Goal: Task Accomplishment & Management: Use online tool/utility

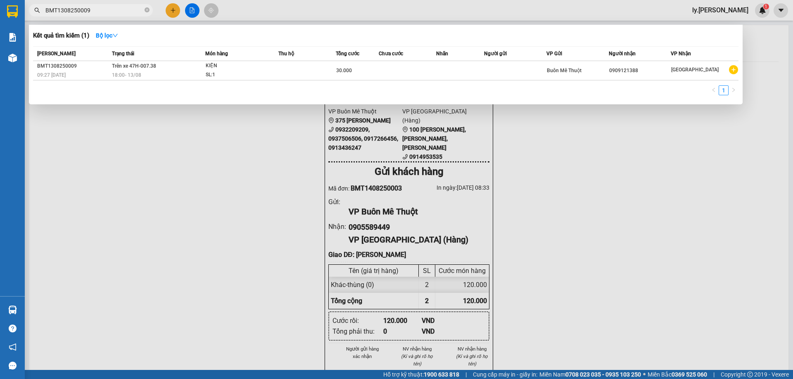
click at [122, 8] on input "BMT1308250009" at bounding box center [93, 10] width 97 height 9
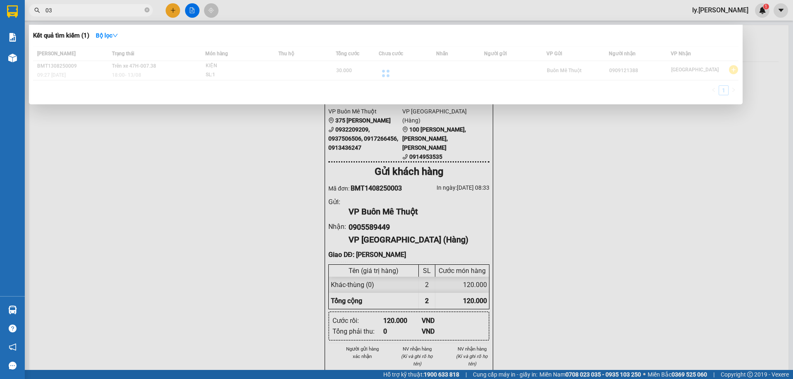
type input "0"
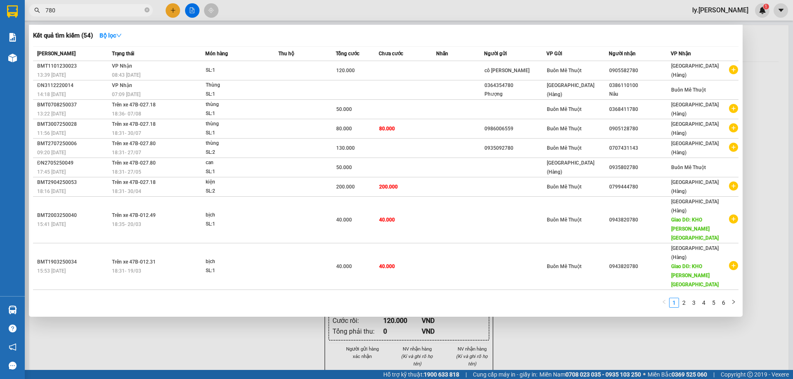
click at [120, 8] on input "780" at bounding box center [93, 10] width 97 height 9
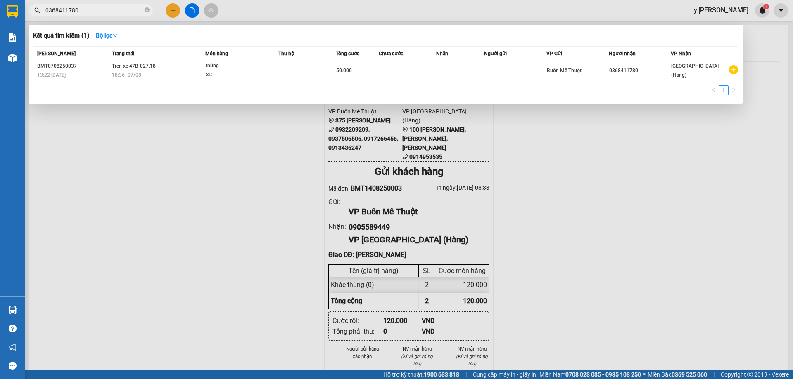
type input "0368411780"
click at [168, 133] on div at bounding box center [396, 189] width 793 height 379
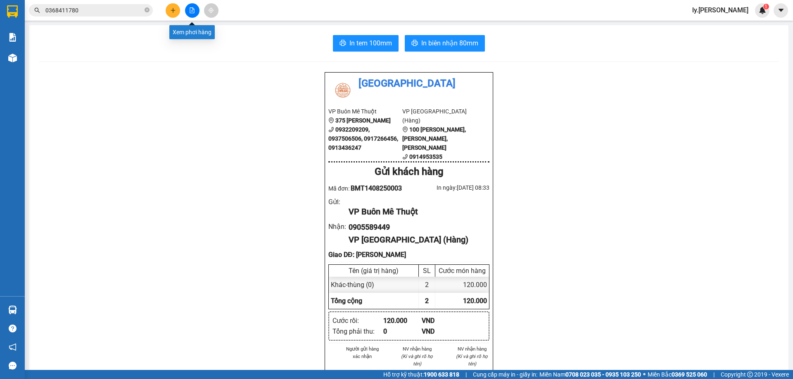
click at [188, 10] on button at bounding box center [192, 10] width 14 height 14
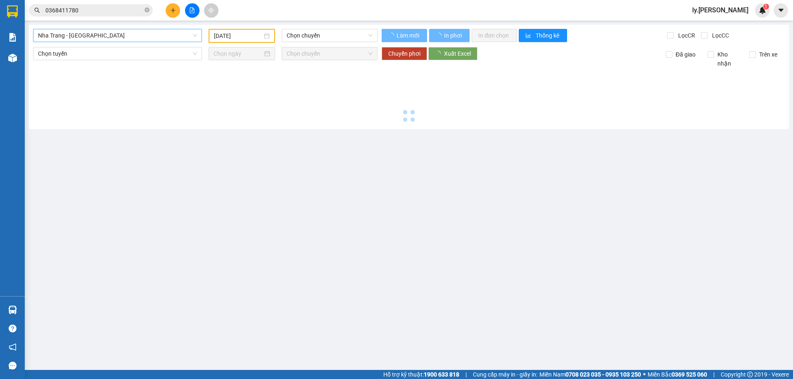
type input "[DATE]"
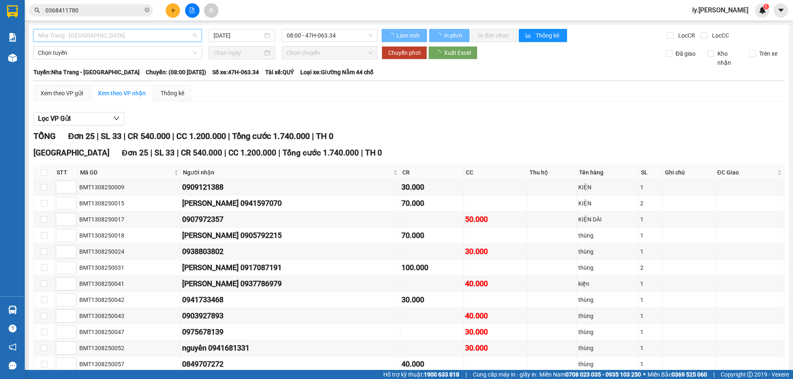
click at [122, 37] on span "Nha Trang - [GEOGRAPHIC_DATA]" at bounding box center [117, 35] width 159 height 12
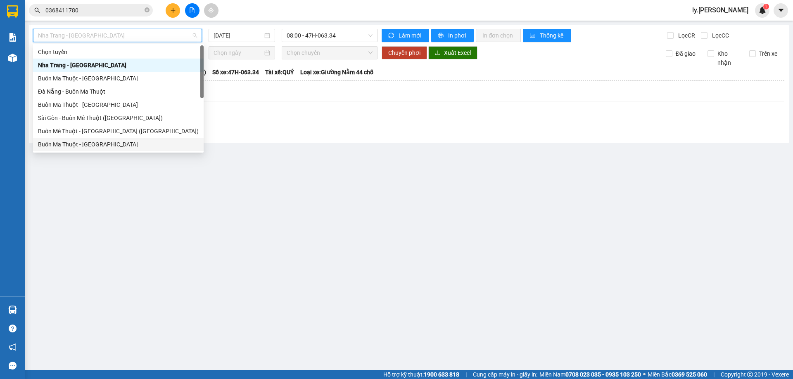
scroll to position [13, 0]
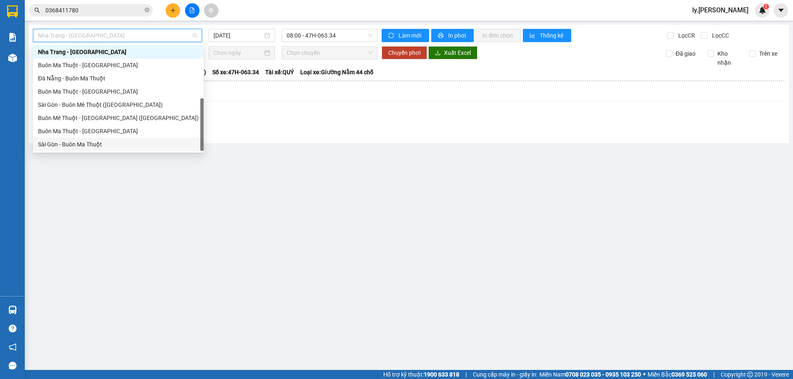
click at [100, 144] on div "Sài Gòn - Buôn Ma Thuột" at bounding box center [118, 144] width 161 height 9
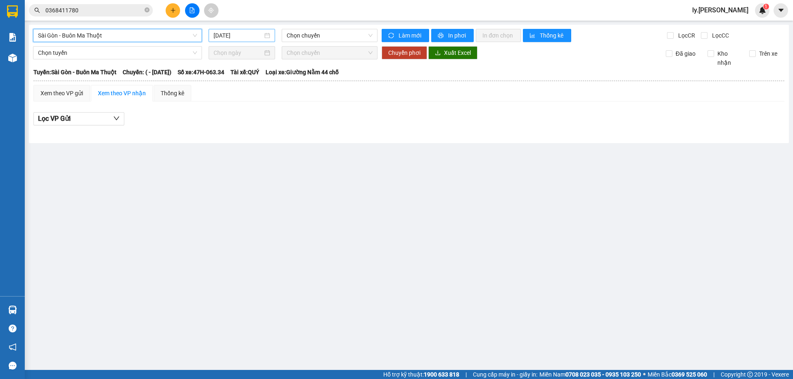
click at [237, 36] on input "[DATE]" at bounding box center [237, 35] width 49 height 9
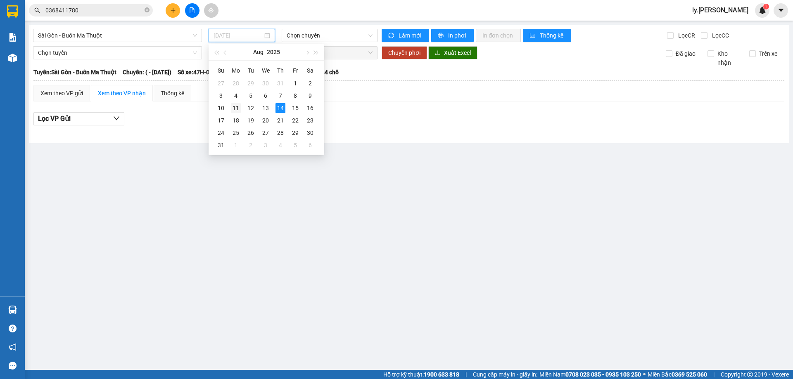
click at [238, 110] on div "11" at bounding box center [236, 108] width 10 height 10
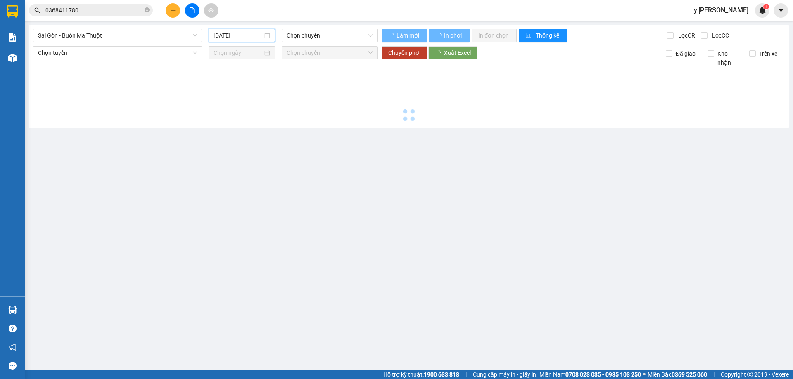
type input "11/08/2025"
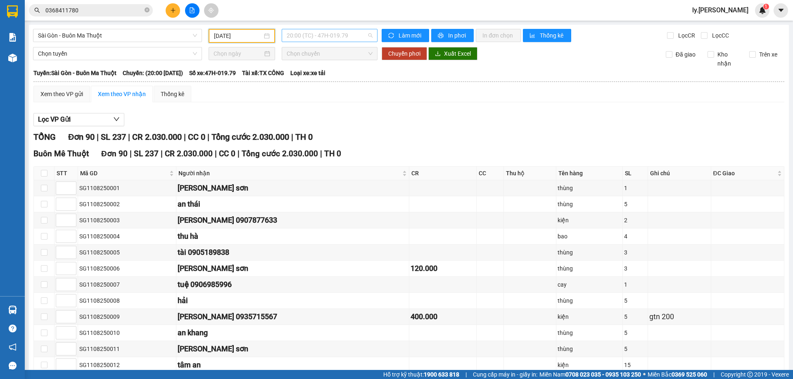
click at [336, 32] on span "20:00 (TC) - 47H-019.79" at bounding box center [330, 35] width 86 height 12
click at [327, 67] on div "20:00 (TC) - 47H-019.79" at bounding box center [316, 65] width 64 height 9
click at [193, 10] on icon "file-add" at bounding box center [192, 10] width 6 height 6
click at [102, 40] on span "Sài Gòn - Buôn Ma Thuột" at bounding box center [117, 35] width 159 height 12
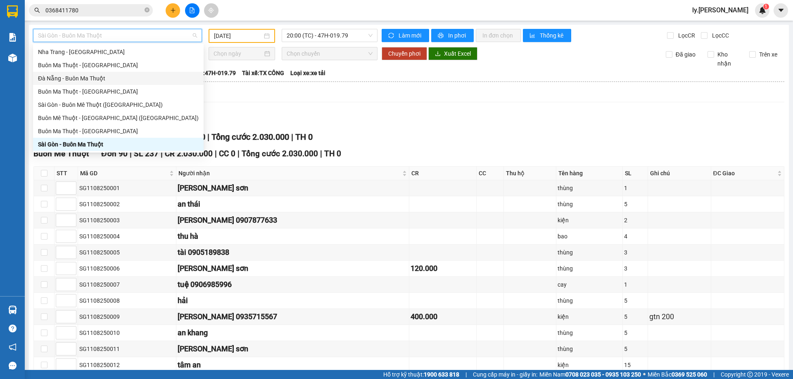
drag, startPoint x: 75, startPoint y: 91, endPoint x: 79, endPoint y: 81, distance: 11.1
click at [79, 81] on div "Chọn tuyến Nha Trang - Buôn Ma Thuột Buôn Ma Thuột - Nha Trang Đà Nẵng - Buôn M…" at bounding box center [118, 91] width 171 height 119
click at [79, 81] on div "Đà Nẵng - Buôn Ma Thuột" at bounding box center [118, 78] width 161 height 9
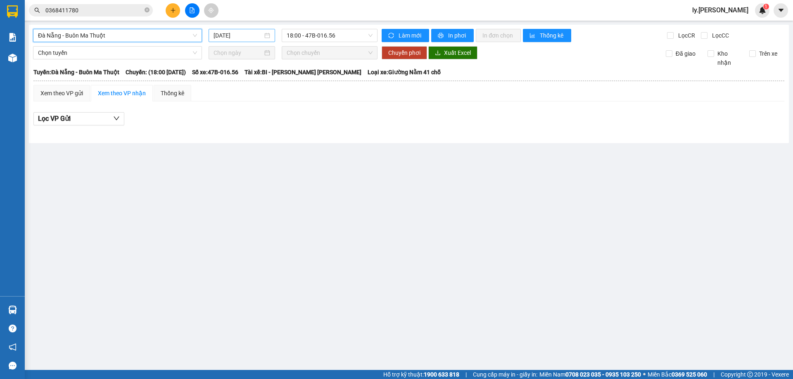
click at [228, 36] on input "[DATE]" at bounding box center [237, 35] width 49 height 9
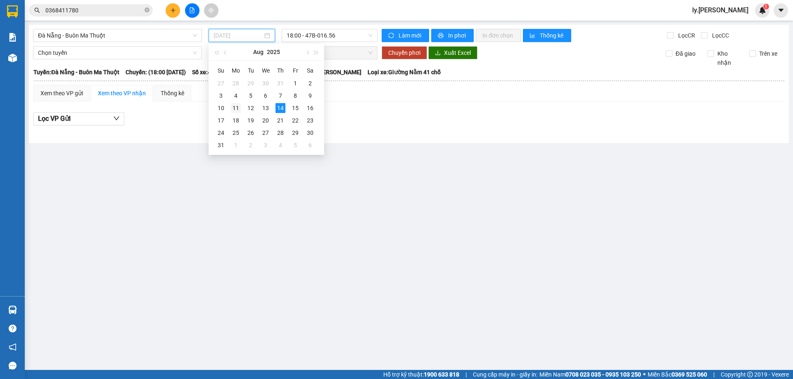
click at [237, 109] on div "11" at bounding box center [236, 108] width 10 height 10
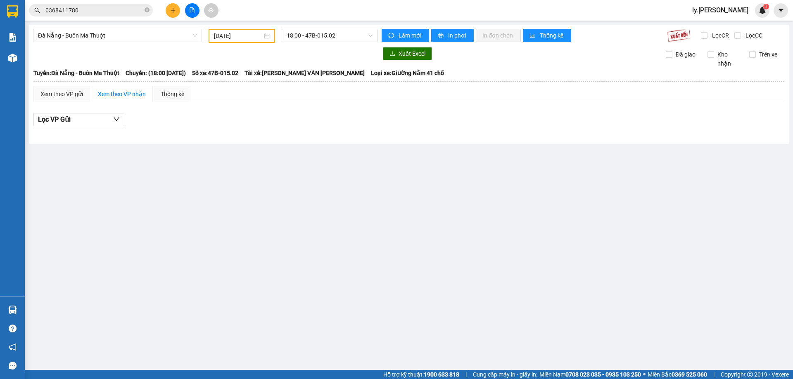
click at [347, 28] on div "Đà Nẵng - Buôn Ma Thuột 11/08/2025 18:00 - 47B-015.02 Làm mới In phơi In đơn ch…" at bounding box center [409, 84] width 760 height 119
click at [343, 36] on span "18:00 - 47B-015.02" at bounding box center [330, 35] width 86 height 12
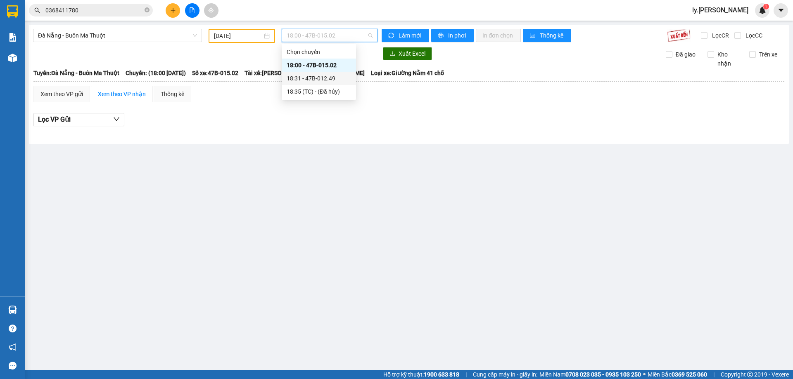
click at [337, 79] on div "18:31 - 47B-012.49" at bounding box center [319, 78] width 64 height 9
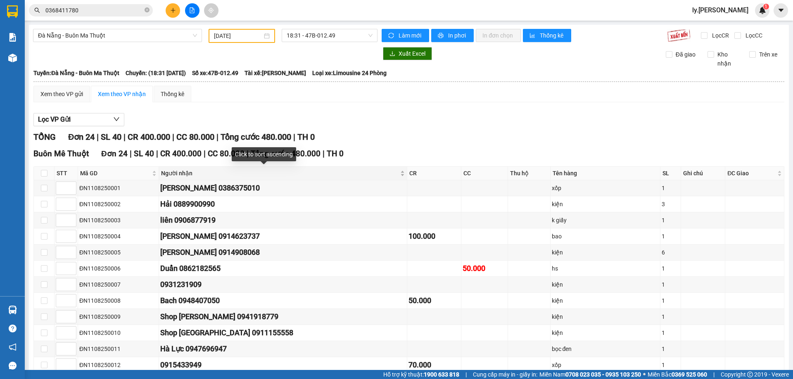
click at [360, 173] on div "Người nhận" at bounding box center [283, 173] width 244 height 9
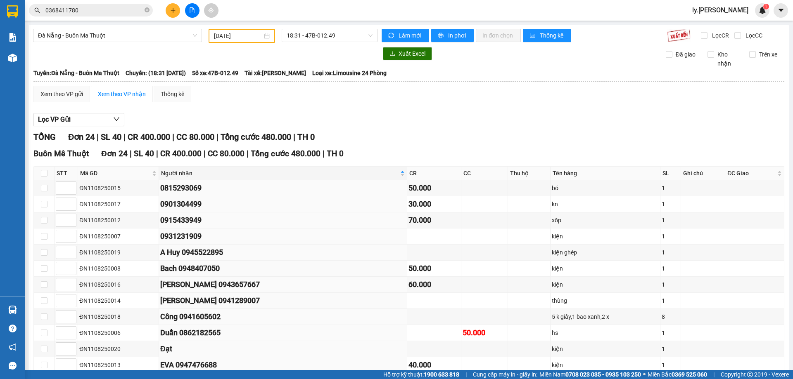
click at [231, 31] on input "11/08/2025" at bounding box center [238, 35] width 48 height 9
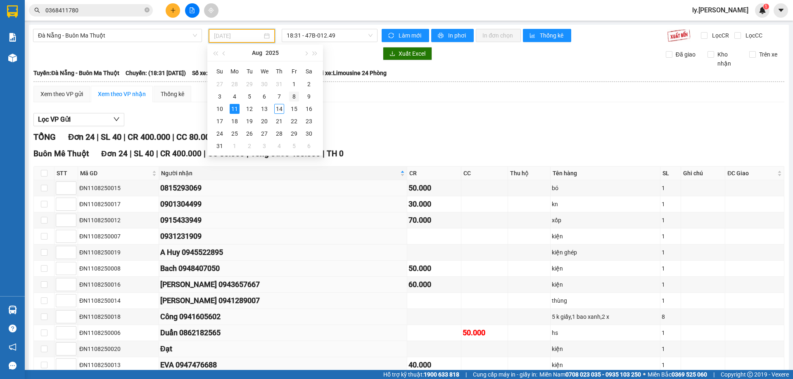
click at [294, 95] on div "8" at bounding box center [294, 97] width 10 height 10
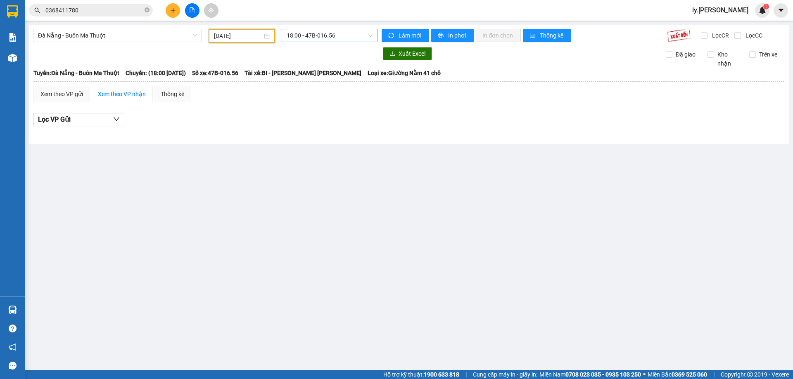
click at [340, 35] on span "18:00 - 47B-016.56" at bounding box center [330, 35] width 86 height 12
click at [343, 80] on div "18:31 - 47B-027.18" at bounding box center [319, 78] width 64 height 9
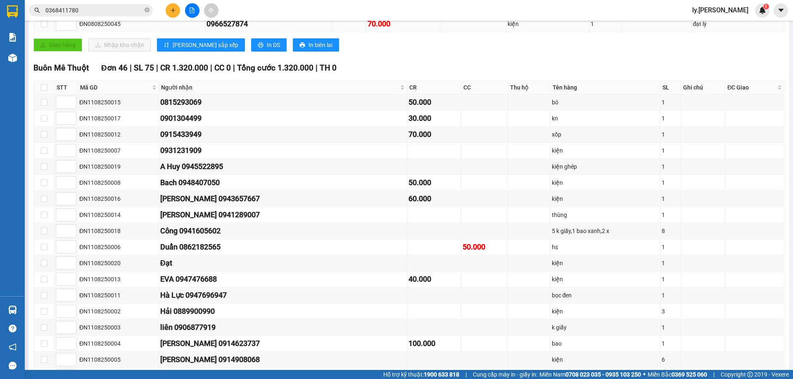
scroll to position [206, 0]
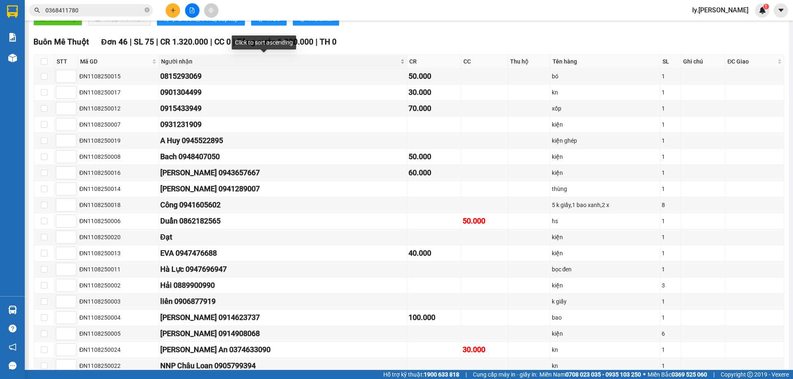
click at [359, 63] on div "Người nhận" at bounding box center [283, 61] width 244 height 9
click at [361, 63] on div "Người nhận" at bounding box center [283, 61] width 244 height 9
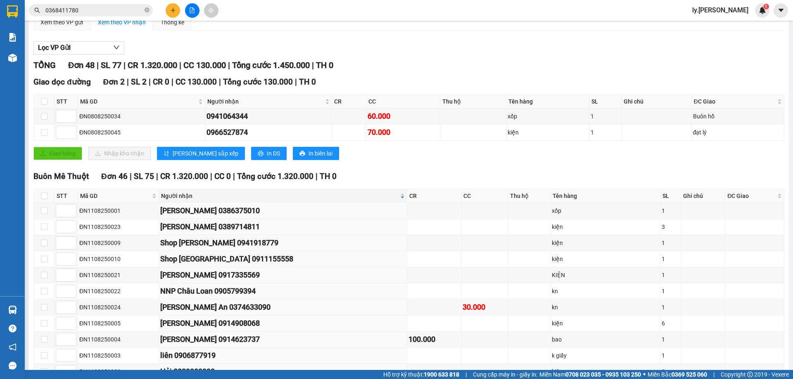
scroll to position [0, 0]
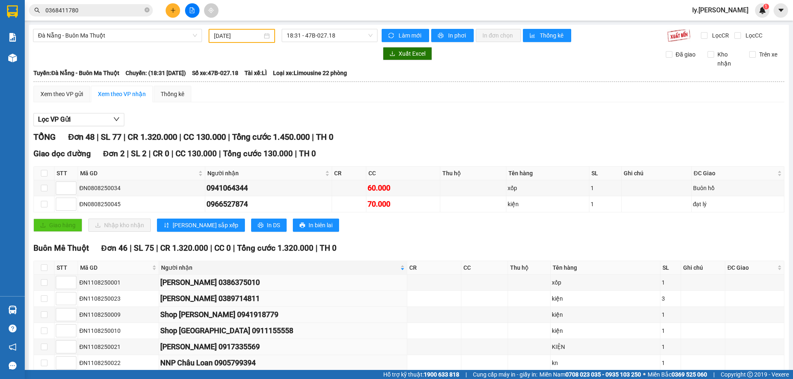
click at [232, 39] on input "08/08/2025" at bounding box center [238, 35] width 48 height 9
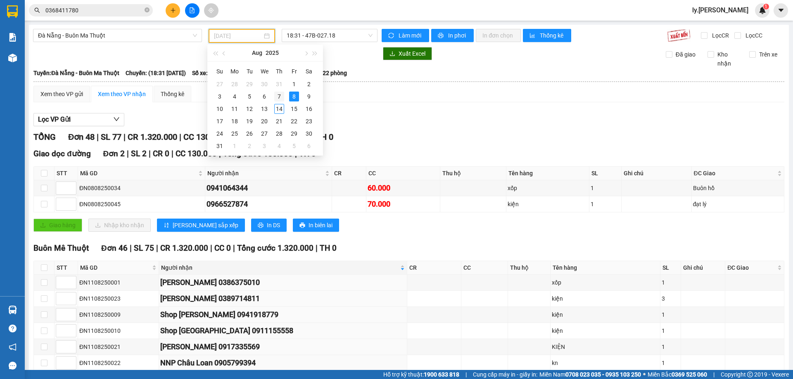
click at [277, 96] on div "7" at bounding box center [279, 97] width 10 height 10
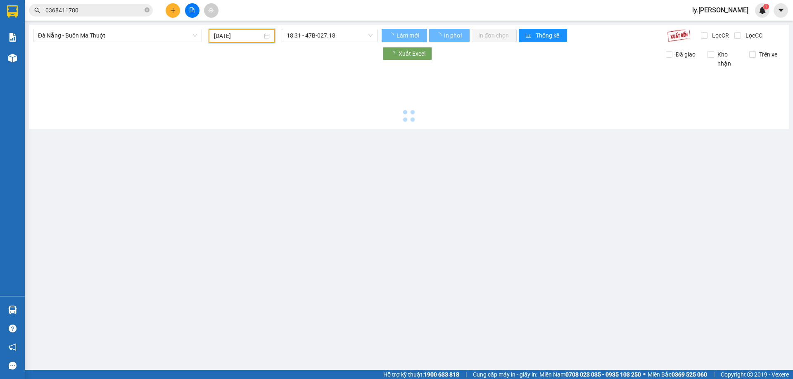
type input "07/08/2025"
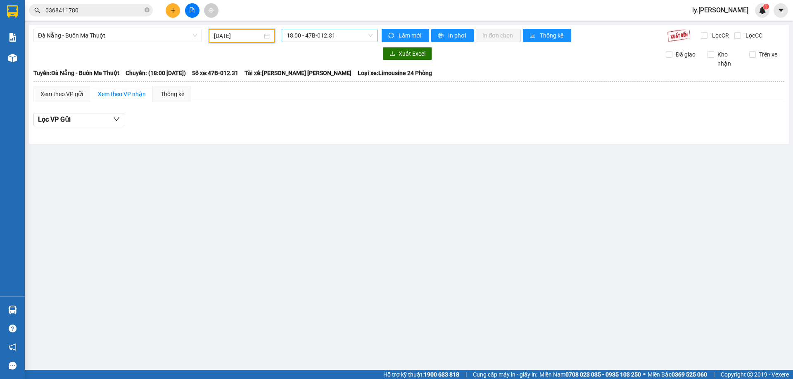
click at [324, 34] on span "18:00 - 47B-012.31" at bounding box center [330, 35] width 86 height 12
click at [326, 81] on div "18:31 - 47B-027.80" at bounding box center [319, 78] width 64 height 9
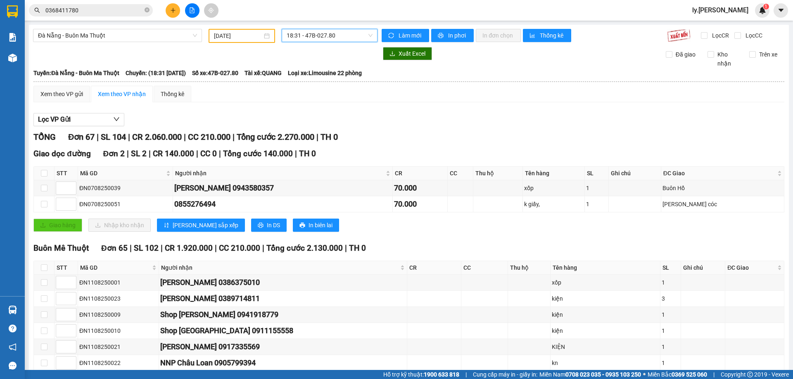
click at [101, 8] on input "0368411780" at bounding box center [93, 10] width 97 height 9
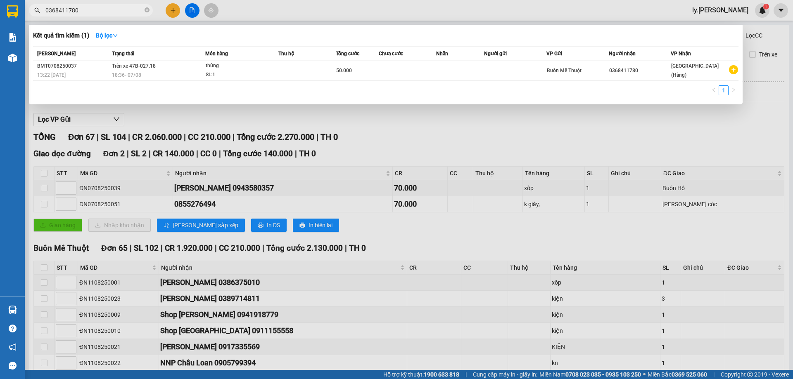
click at [101, 8] on input "0368411780" at bounding box center [93, 10] width 97 height 9
paste input "983016075"
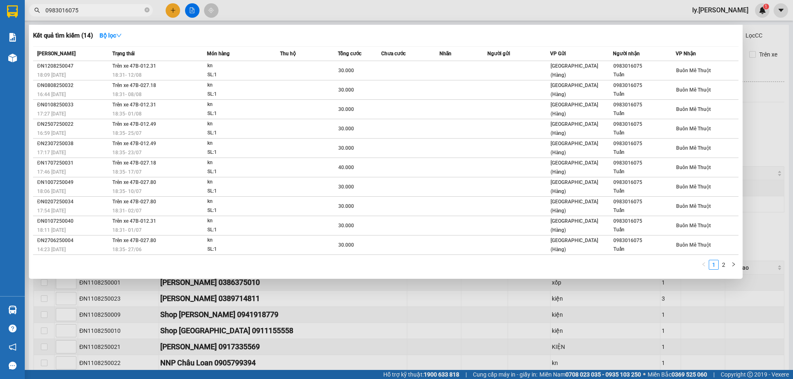
type input "0983016075"
click at [559, 10] on div at bounding box center [396, 189] width 793 height 379
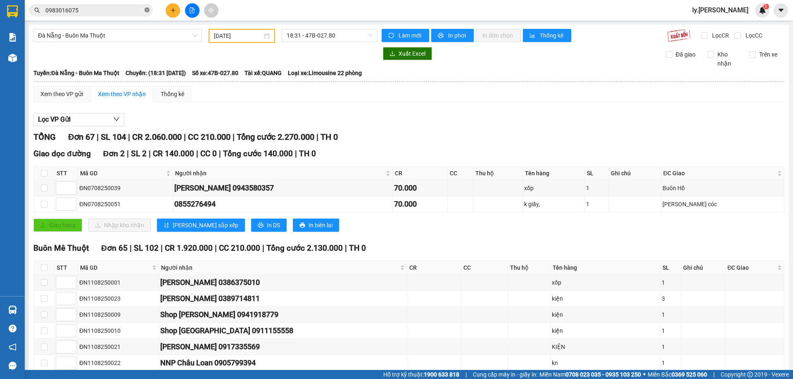
click at [148, 10] on icon "close-circle" at bounding box center [147, 9] width 5 height 5
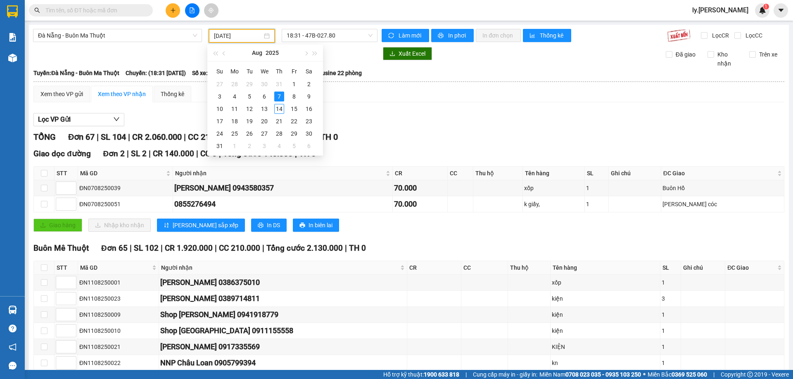
click at [235, 37] on input "07/08/2025" at bounding box center [238, 35] width 48 height 9
click at [164, 52] on div at bounding box center [205, 53] width 344 height 13
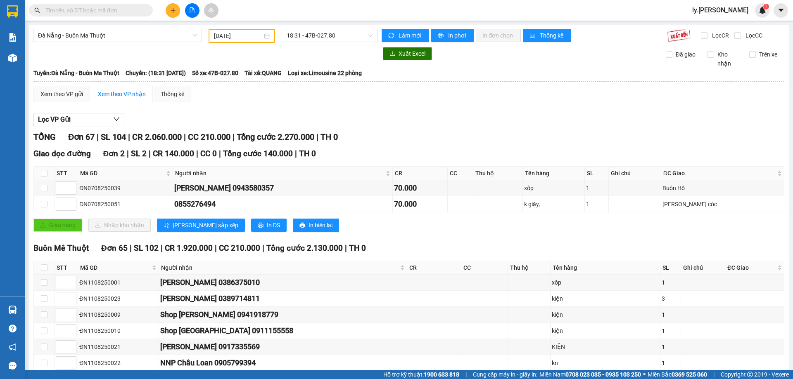
drag, startPoint x: 103, startPoint y: 6, endPoint x: 179, endPoint y: 7, distance: 75.6
click at [104, 6] on input "text" at bounding box center [93, 10] width 97 height 9
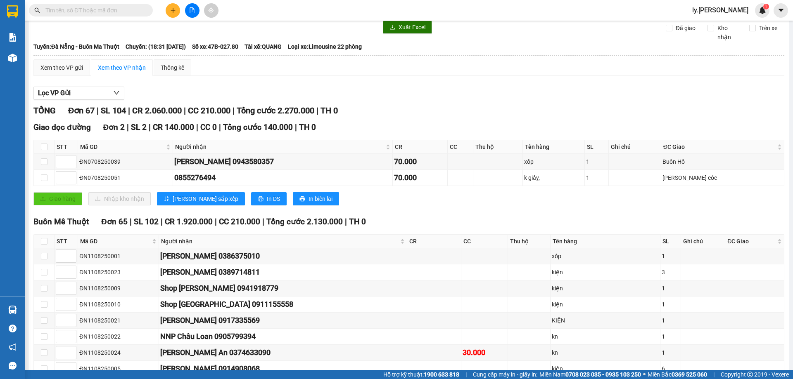
scroll to position [41, 0]
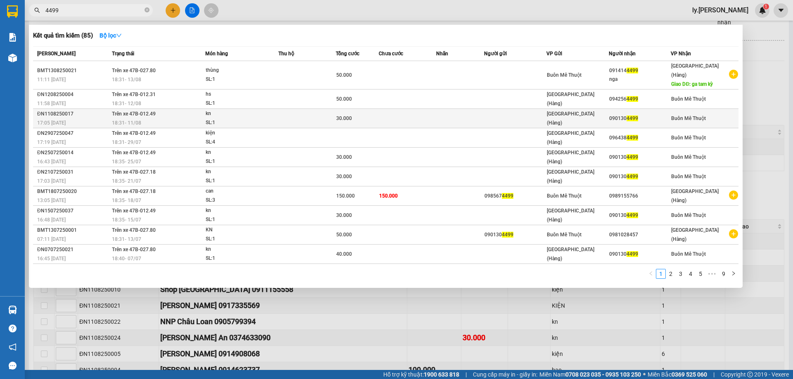
type input "4499"
drag, startPoint x: 645, startPoint y: 111, endPoint x: 613, endPoint y: 111, distance: 31.4
click at [613, 114] on div "090130 4499" at bounding box center [640, 118] width 62 height 9
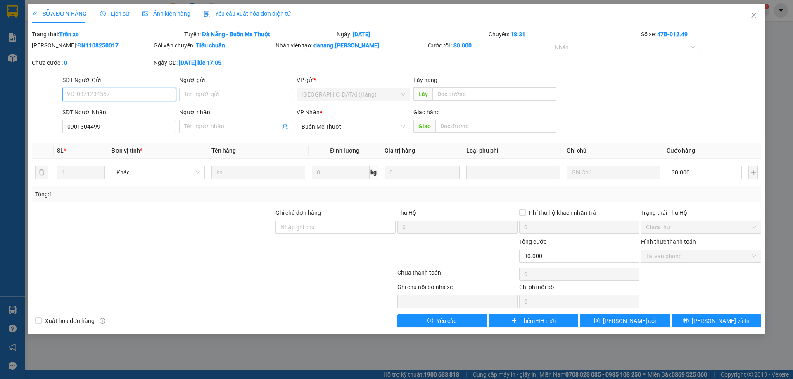
type input "0901304499"
type input "30.000"
click at [116, 127] on input "0901304499" at bounding box center [119, 126] width 114 height 13
drag, startPoint x: 753, startPoint y: 14, endPoint x: 57, endPoint y: 0, distance: 696.3
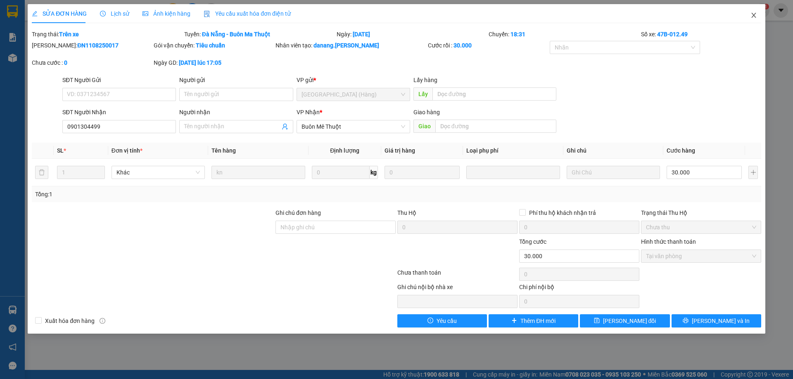
click at [753, 14] on icon "close" at bounding box center [753, 15] width 7 height 7
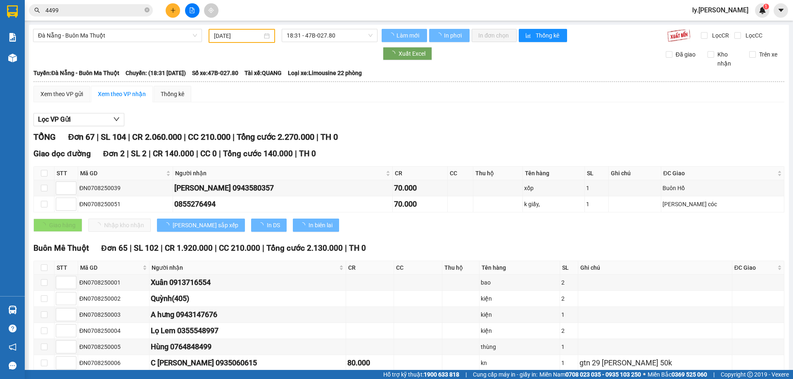
click at [97, 14] on input "4499" at bounding box center [93, 10] width 97 height 9
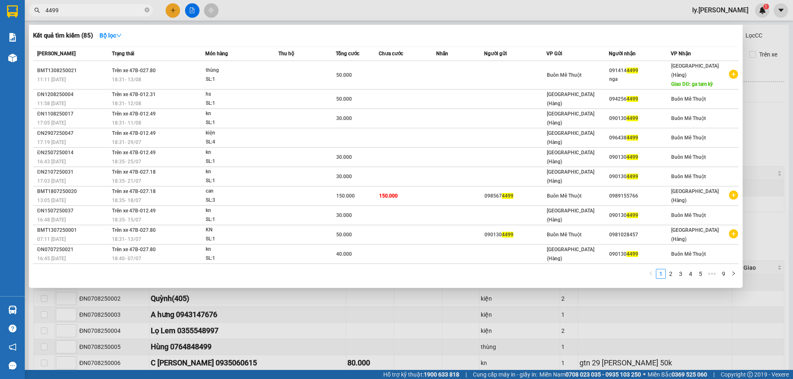
click at [102, 12] on input "4499" at bounding box center [93, 10] width 97 height 9
click at [103, 12] on input "4499" at bounding box center [93, 10] width 97 height 9
click at [118, 7] on input "4499" at bounding box center [93, 10] width 97 height 9
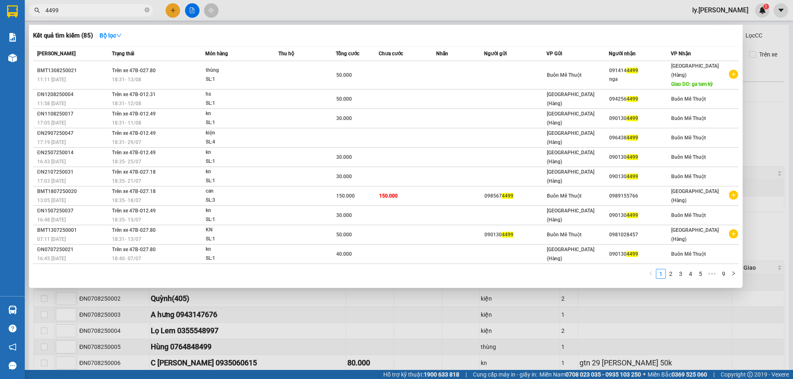
click at [168, 9] on div at bounding box center [396, 189] width 793 height 379
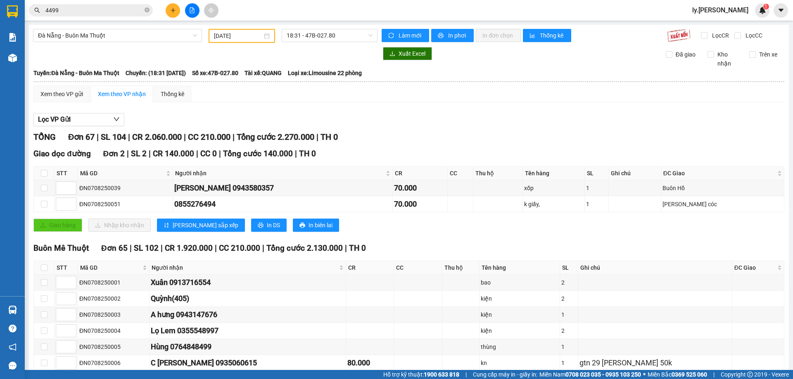
click at [172, 18] on div "Kết quả tìm kiếm ( 85 ) Bộ lọc Mã ĐH Trạng thái Món hàng Thu hộ Tổng cước Chưa …" at bounding box center [396, 10] width 793 height 21
click at [174, 14] on button at bounding box center [173, 10] width 14 height 14
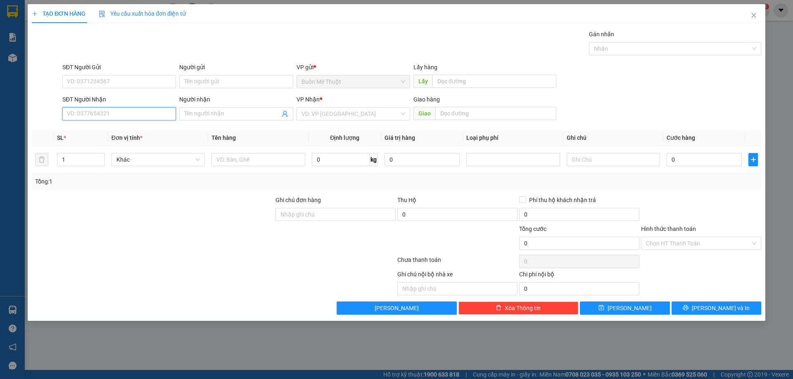
drag, startPoint x: 96, startPoint y: 111, endPoint x: 585, endPoint y: 95, distance: 488.7
click at [99, 111] on input "SĐT Người Nhận" at bounding box center [119, 113] width 114 height 13
click at [98, 133] on div "0982080398" at bounding box center [119, 130] width 104 height 9
type input "0982080398"
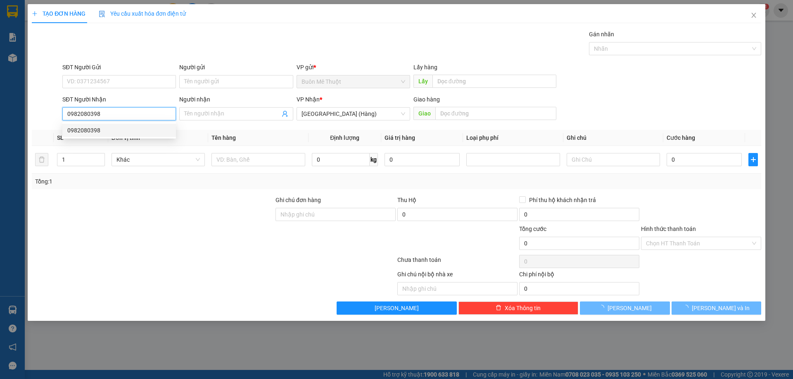
type input "80.000"
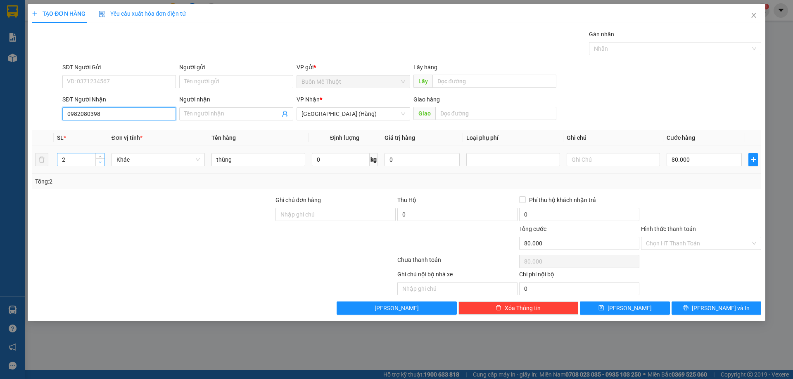
type input "0982080398"
type input "1"
click at [98, 165] on span "Decrease Value" at bounding box center [99, 162] width 9 height 7
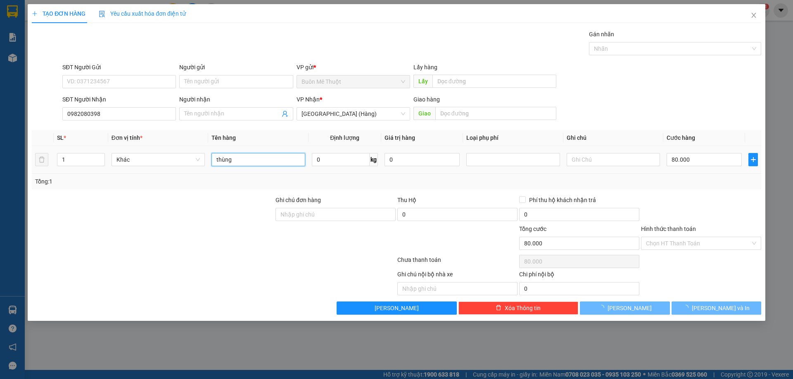
click at [248, 158] on input "thùng" at bounding box center [257, 159] width 93 height 13
type input "0"
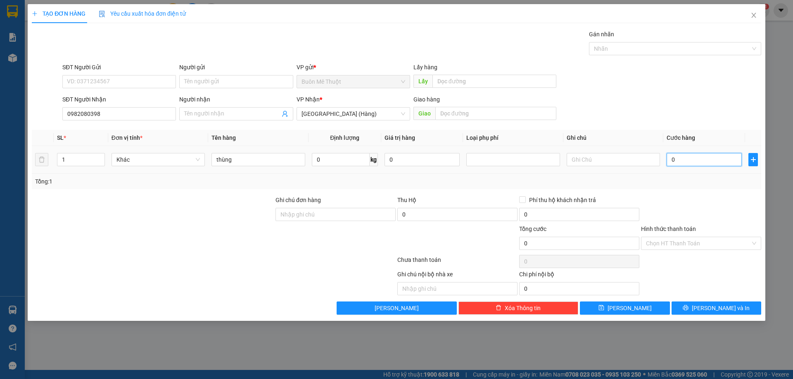
click at [697, 160] on input "0" at bounding box center [703, 159] width 75 height 13
type input "70"
type input "700"
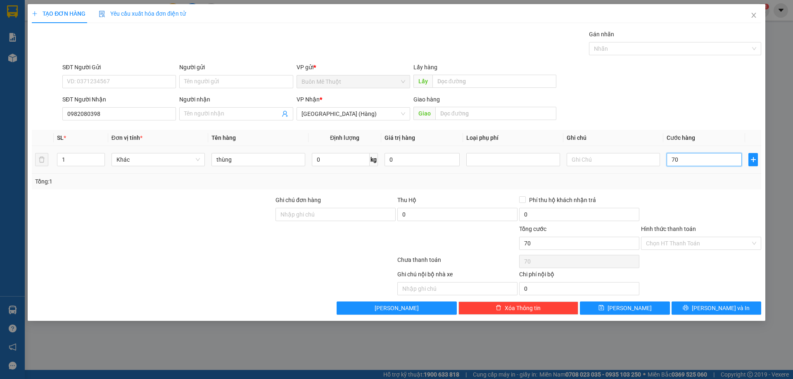
type input "700"
type input "700.000"
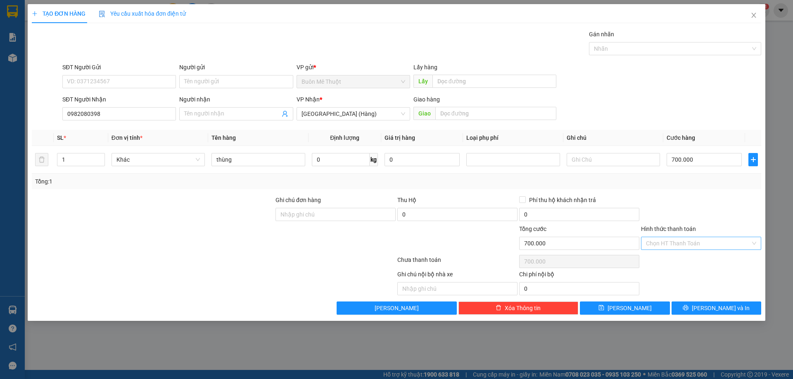
click at [680, 247] on input "Hình thức thanh toán" at bounding box center [698, 243] width 104 height 12
click at [709, 160] on input "700.000" at bounding box center [703, 159] width 75 height 13
type input "7"
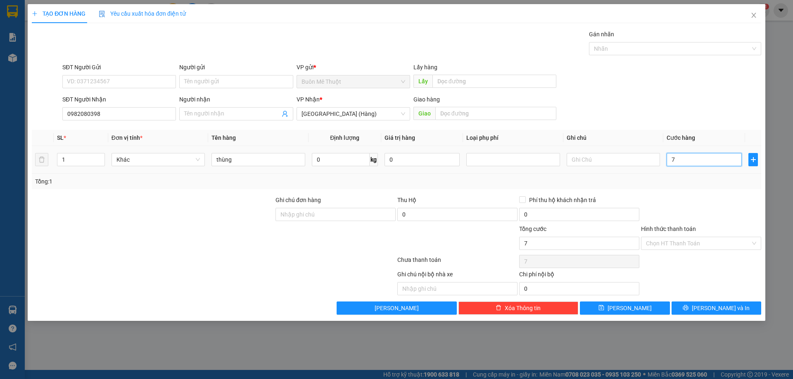
type input "70"
type input "70.000"
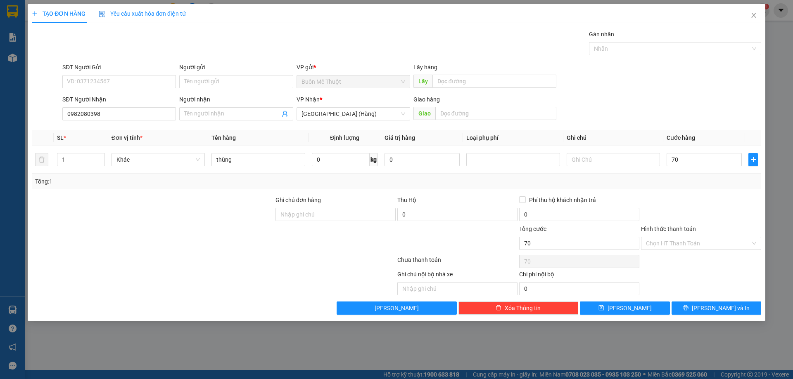
type input "70.000"
click at [666, 254] on div "Chọn HT Thanh Toán" at bounding box center [701, 262] width 122 height 17
drag, startPoint x: 668, startPoint y: 247, endPoint x: 666, endPoint y: 256, distance: 9.5
click at [669, 247] on input "Hình thức thanh toán" at bounding box center [698, 243] width 104 height 12
click at [666, 256] on div "Tại văn phòng" at bounding box center [701, 260] width 110 height 9
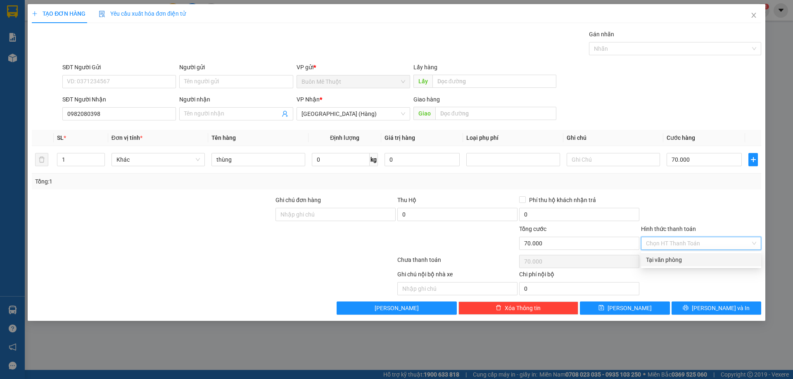
type input "0"
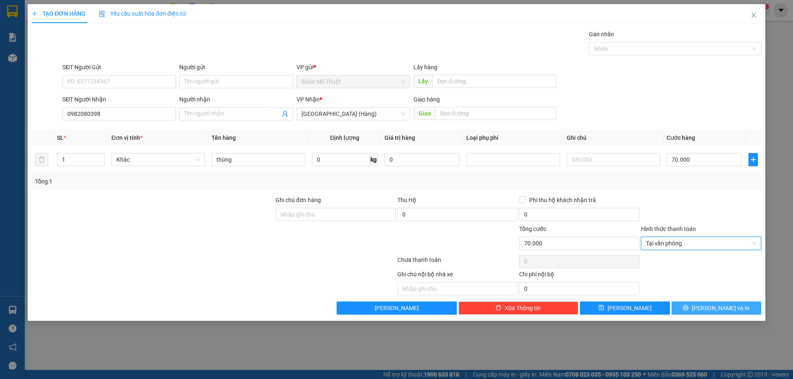
click at [714, 307] on span "Lưu và In" at bounding box center [721, 308] width 58 height 9
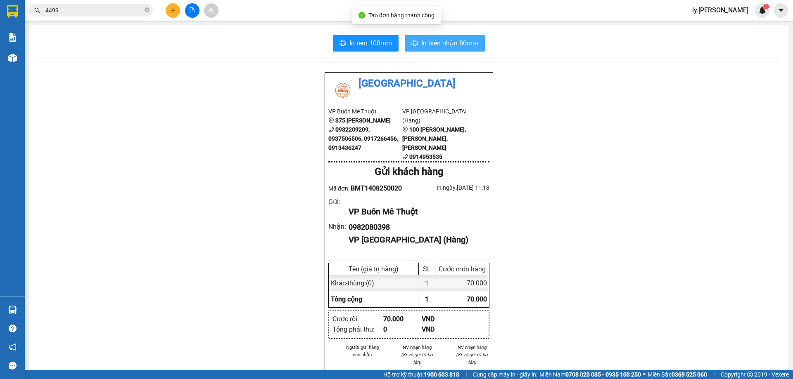
click at [453, 39] on span "In biên nhận 80mm" at bounding box center [449, 43] width 57 height 10
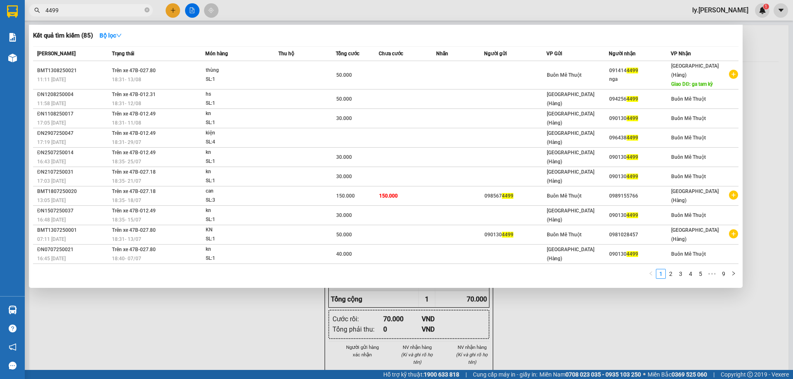
click at [68, 6] on input "4499" at bounding box center [93, 10] width 97 height 9
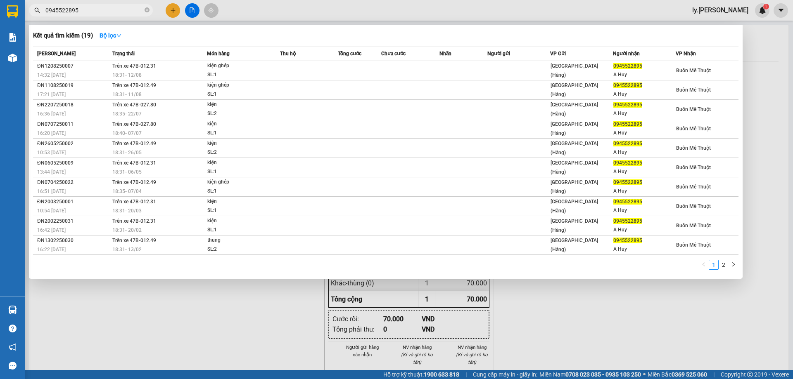
type input "0945522895"
click at [253, 12] on div at bounding box center [396, 189] width 793 height 379
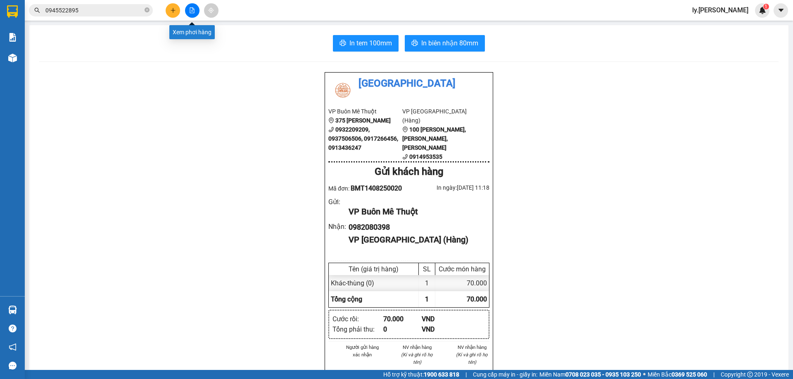
click at [190, 9] on icon "file-add" at bounding box center [192, 10] width 6 height 6
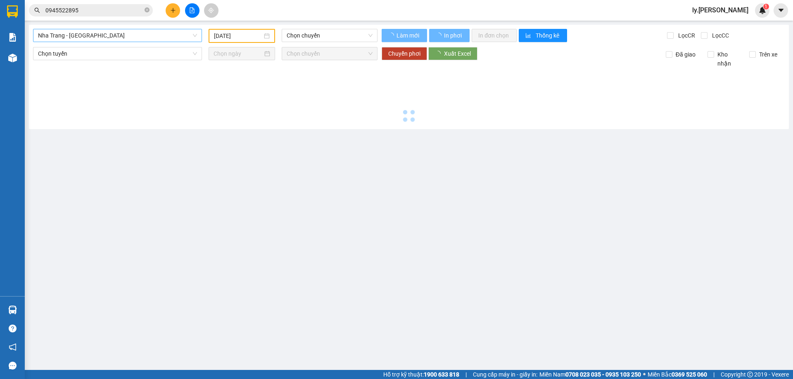
type input "[DATE]"
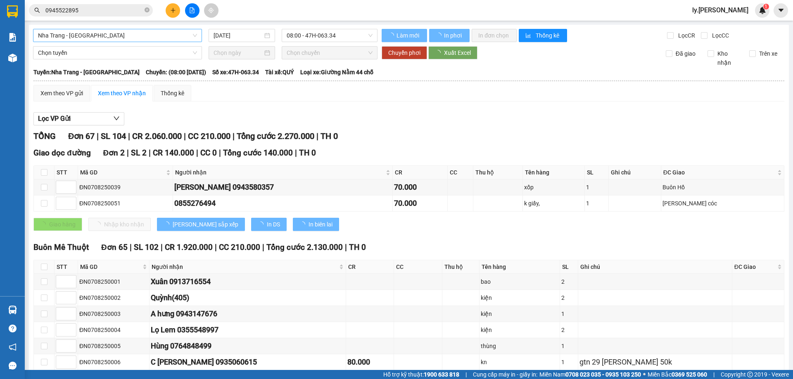
drag, startPoint x: 131, startPoint y: 29, endPoint x: 131, endPoint y: 35, distance: 5.8
click at [131, 35] on span "Nha Trang - [GEOGRAPHIC_DATA]" at bounding box center [117, 35] width 159 height 12
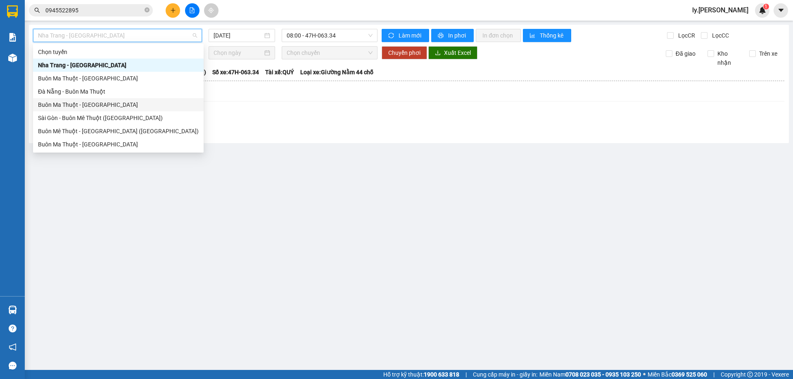
click at [122, 100] on div "Buôn Ma Thuột - [GEOGRAPHIC_DATA]" at bounding box center [118, 104] width 171 height 13
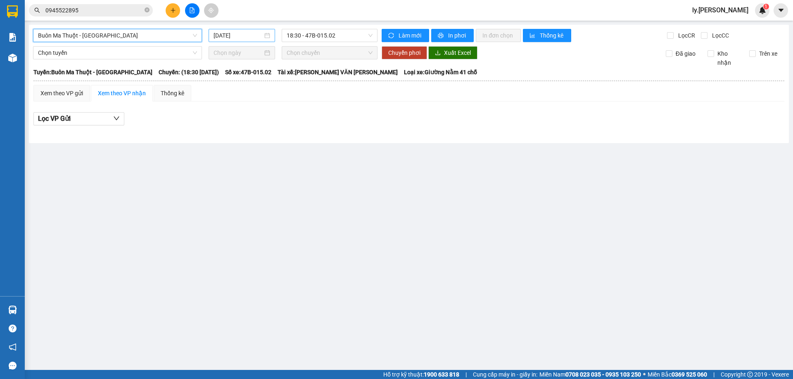
click at [228, 34] on input "[DATE]" at bounding box center [237, 35] width 49 height 9
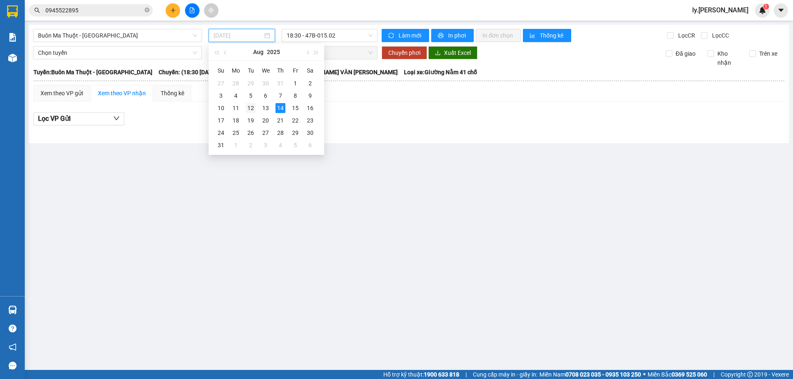
click at [254, 107] on div "12" at bounding box center [251, 108] width 10 height 10
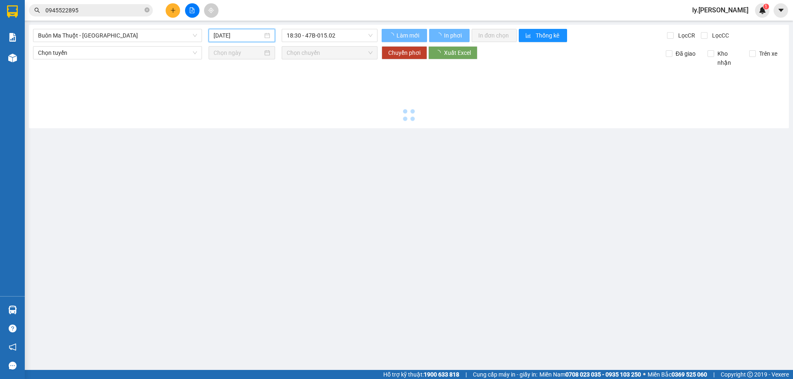
type input "[DATE]"
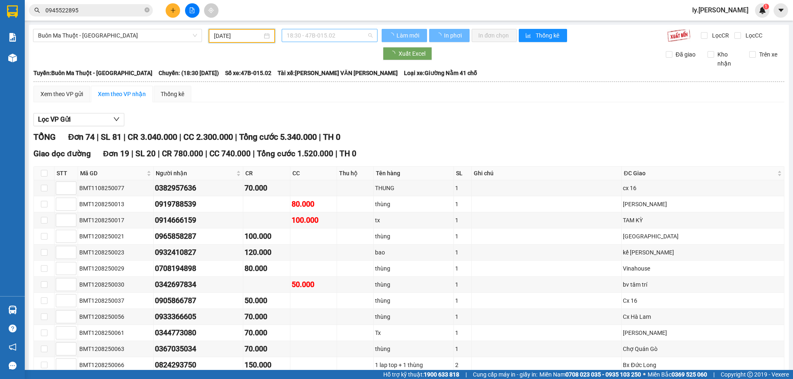
click at [354, 40] on span "18:30 - 47B-015.02" at bounding box center [330, 35] width 86 height 12
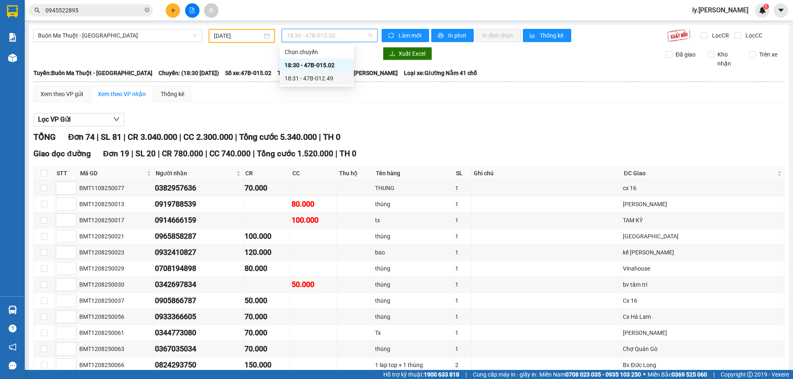
click at [314, 78] on div "18:31 - 47B-012.49" at bounding box center [316, 78] width 64 height 9
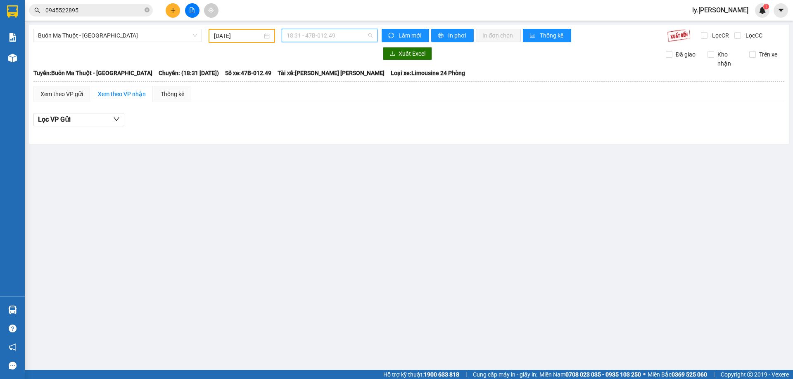
drag, startPoint x: 319, startPoint y: 36, endPoint x: 318, endPoint y: 66, distance: 29.8
click at [319, 37] on span "18:31 - 47B-012.49" at bounding box center [330, 35] width 86 height 12
click at [318, 66] on div "18:30 - 47B-015.02" at bounding box center [319, 65] width 64 height 9
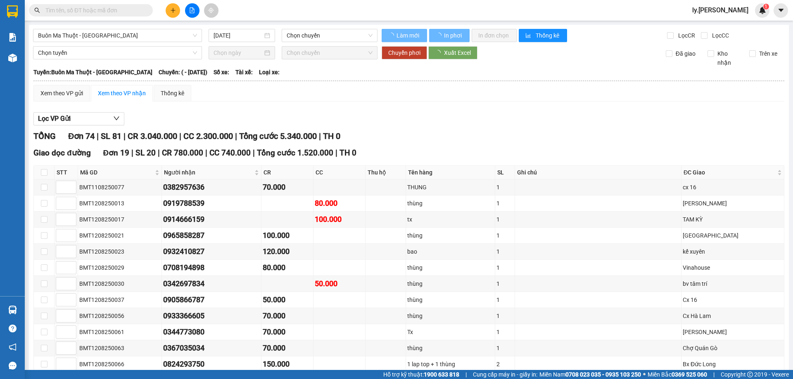
type input "[DATE]"
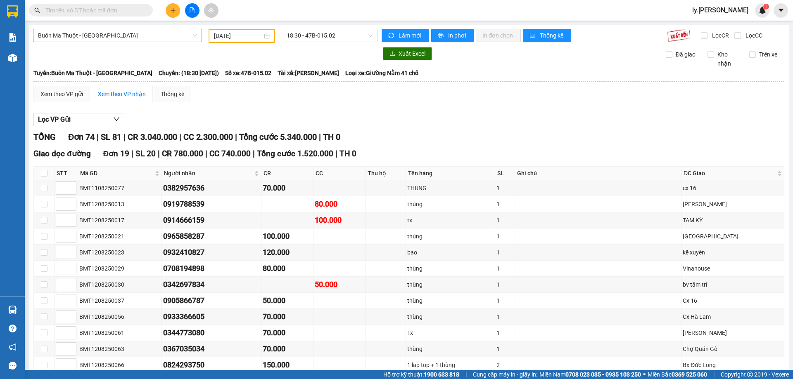
click at [100, 37] on span "Buôn Ma Thuột - [GEOGRAPHIC_DATA]" at bounding box center [117, 35] width 159 height 12
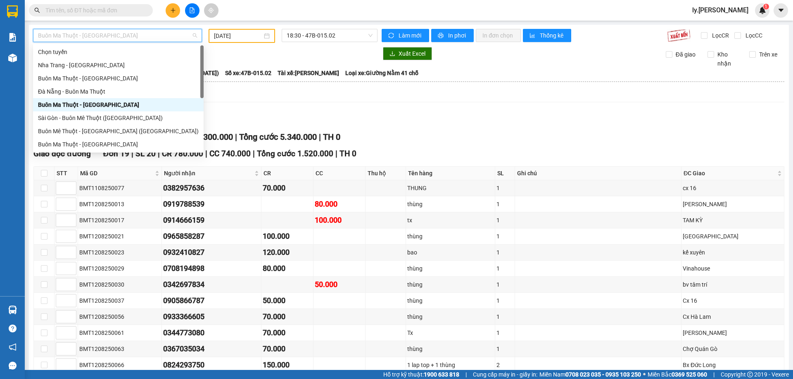
click at [123, 39] on span "Buôn Ma Thuột - [GEOGRAPHIC_DATA]" at bounding box center [117, 35] width 159 height 12
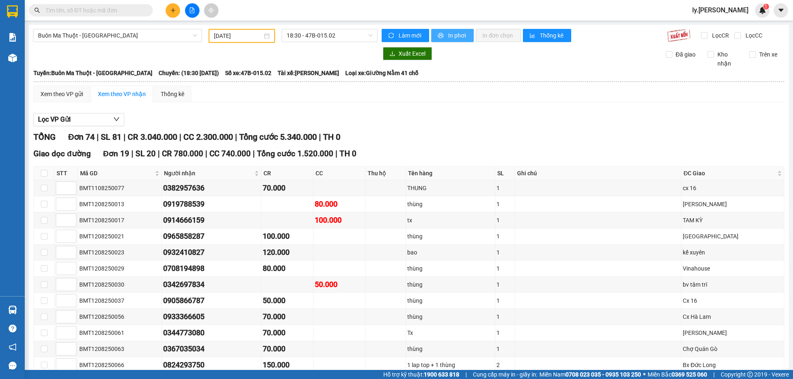
click at [444, 34] on button "In phơi" at bounding box center [452, 35] width 43 height 13
click at [457, 36] on span "In phơi" at bounding box center [457, 35] width 19 height 9
click at [120, 35] on span "Buôn Ma Thuột - [GEOGRAPHIC_DATA]" at bounding box center [117, 35] width 159 height 12
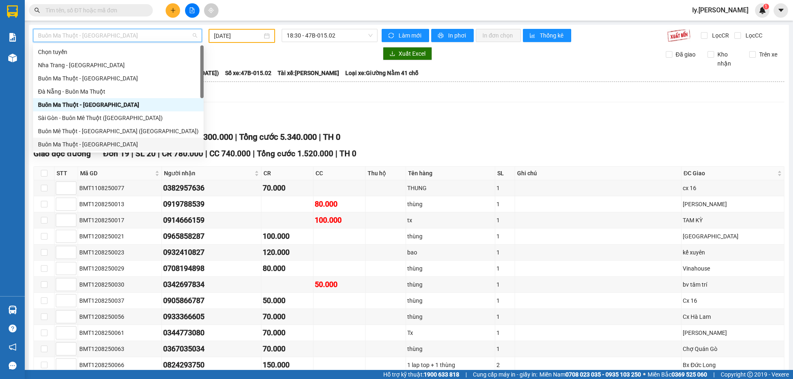
click at [109, 144] on div "Buôn Ma Thuột - [GEOGRAPHIC_DATA]" at bounding box center [118, 144] width 161 height 9
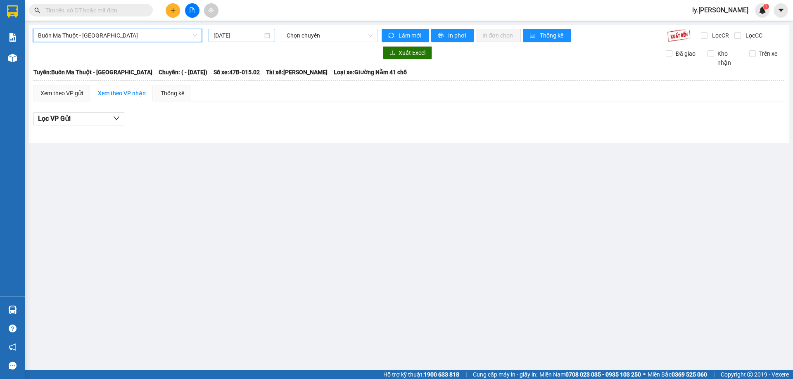
click at [231, 35] on input "[DATE]" at bounding box center [237, 35] width 49 height 9
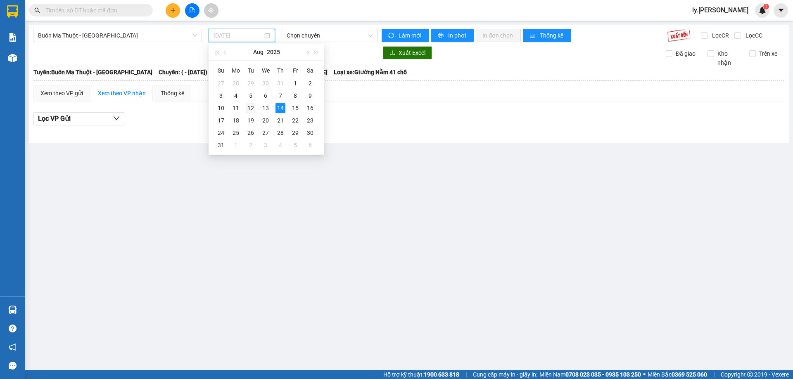
click at [247, 107] on div "12" at bounding box center [251, 108] width 10 height 10
type input "[DATE]"
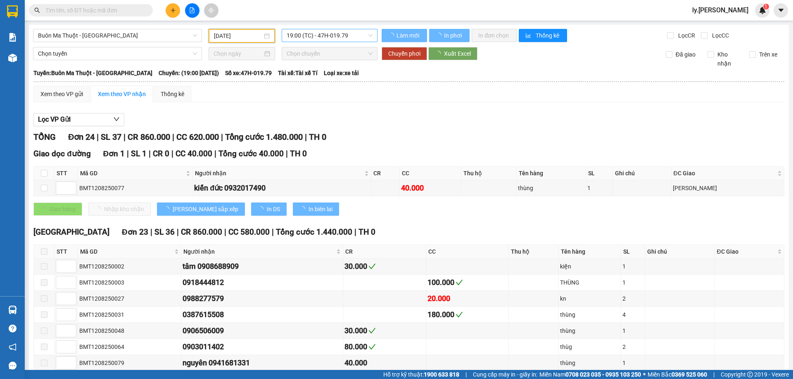
click at [337, 40] on span "19:00 (TC) - 47H-019.79" at bounding box center [330, 35] width 86 height 12
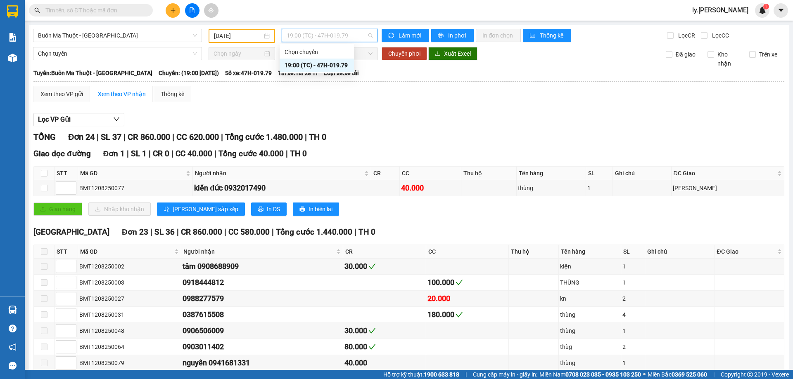
click at [333, 69] on div "19:00 (TC) - 47H-019.79" at bounding box center [316, 65] width 64 height 9
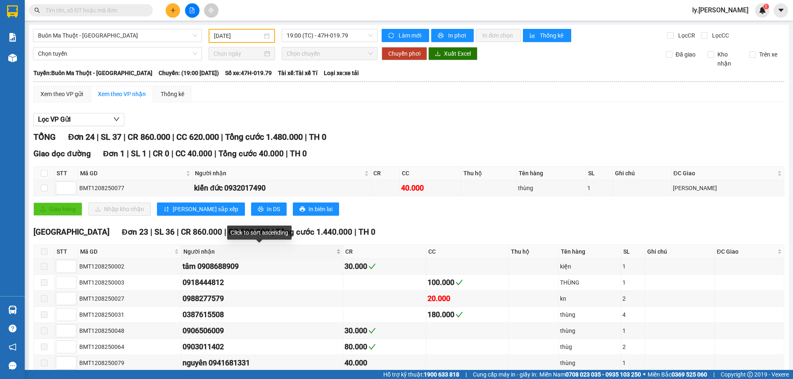
click at [338, 253] on div "Người nhận" at bounding box center [261, 251] width 157 height 9
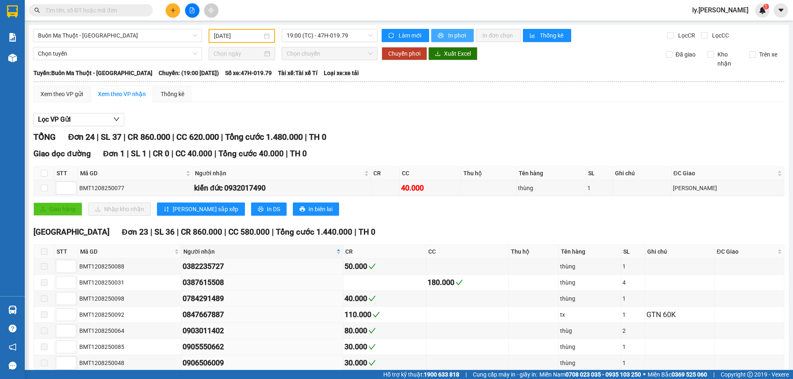
click at [442, 34] on button "In phơi" at bounding box center [452, 35] width 43 height 13
click at [124, 36] on span "Buôn Ma Thuột - [GEOGRAPHIC_DATA]" at bounding box center [117, 35] width 159 height 12
click at [221, 35] on input "[DATE]" at bounding box center [238, 35] width 48 height 9
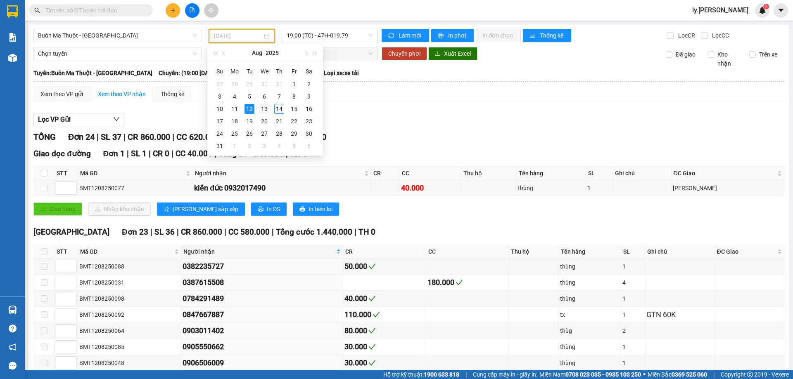
click at [266, 109] on div "13" at bounding box center [264, 109] width 10 height 10
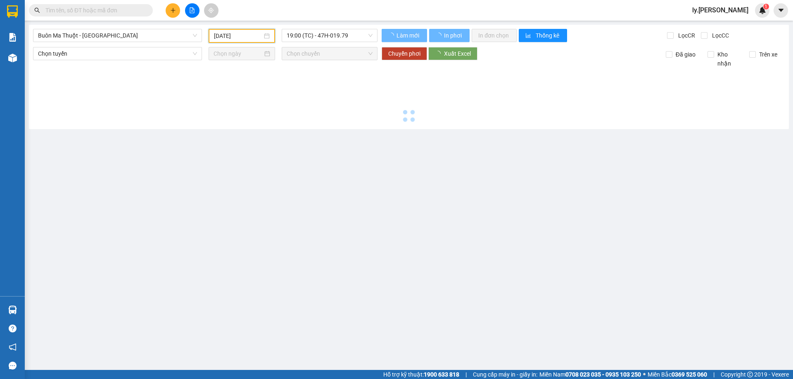
type input "13/08/2025"
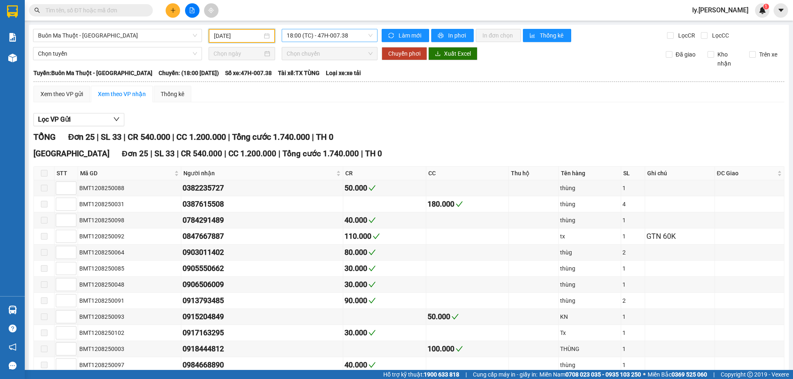
click at [372, 32] on div "18:00 (TC) - 47H-007.38" at bounding box center [330, 35] width 96 height 13
click at [331, 64] on div "18:00 (TC) - 47H-007.38" at bounding box center [316, 65] width 64 height 9
click at [407, 39] on span "Làm mới" at bounding box center [410, 35] width 24 height 9
click at [439, 38] on span "printer" at bounding box center [441, 36] width 7 height 7
click at [163, 34] on span "Buôn Ma Thuột - [GEOGRAPHIC_DATA]" at bounding box center [117, 35] width 159 height 12
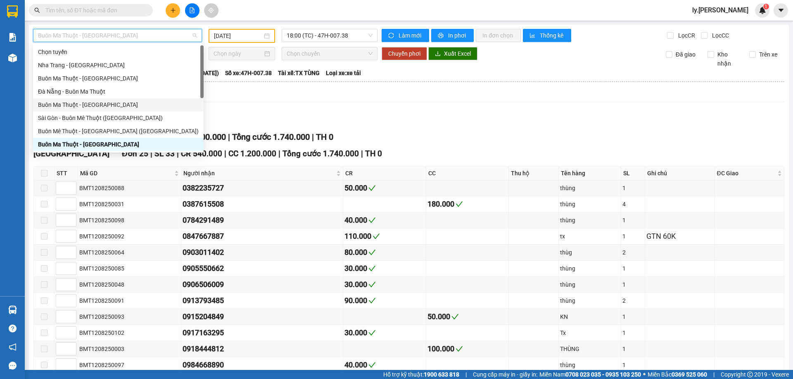
click at [82, 102] on div "Buôn Ma Thuột - [GEOGRAPHIC_DATA]" at bounding box center [118, 104] width 161 height 9
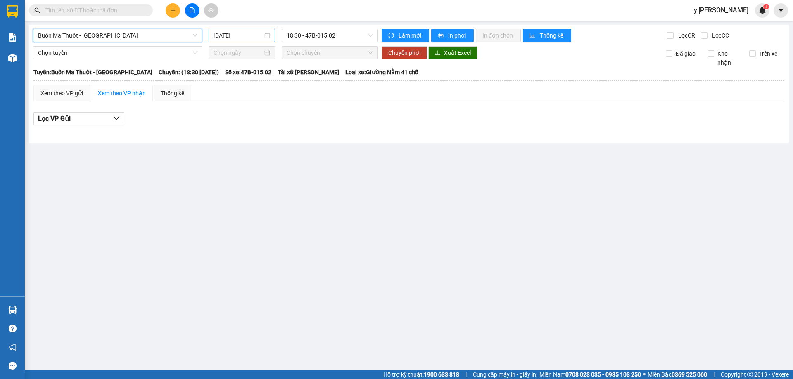
click at [228, 35] on input "[DATE]" at bounding box center [237, 35] width 49 height 9
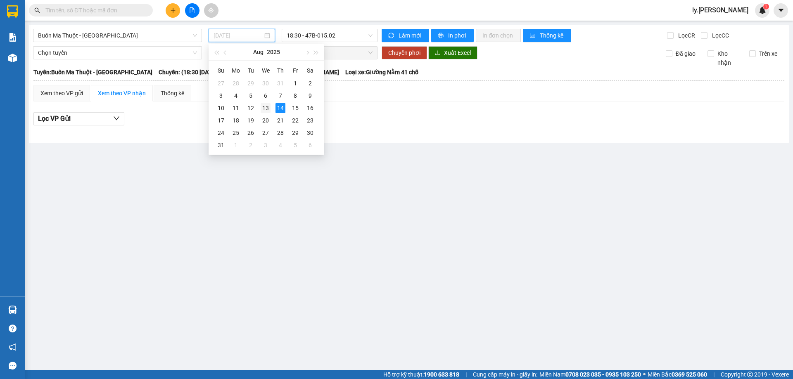
click at [273, 110] on td "13" at bounding box center [265, 108] width 15 height 12
type input "13/08/2025"
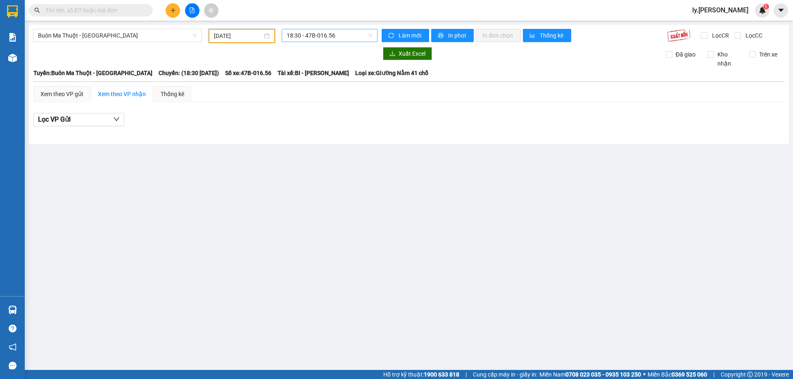
click at [329, 34] on span "18:30 - 47B-016.56" at bounding box center [330, 35] width 86 height 12
click at [322, 76] on div "18:31 - 47B-027.80" at bounding box center [319, 78] width 64 height 9
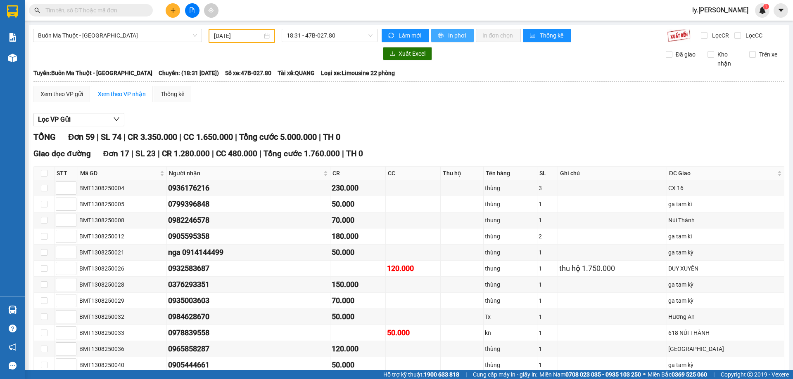
click at [451, 38] on span "In phơi" at bounding box center [457, 35] width 19 height 9
click at [405, 32] on span "Làm mới" at bounding box center [410, 35] width 24 height 9
click at [401, 37] on span "Làm mới" at bounding box center [408, 35] width 24 height 9
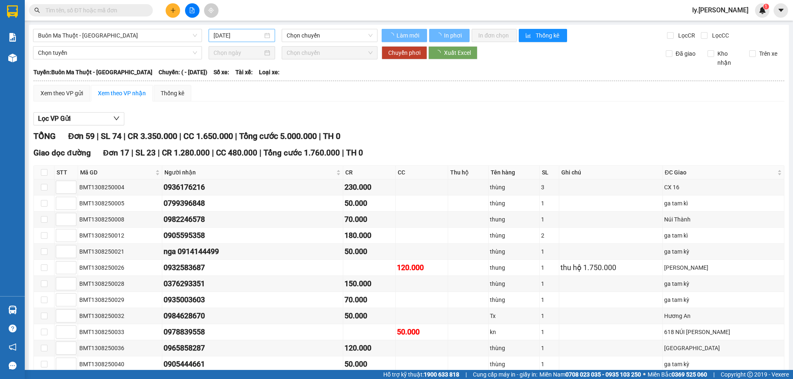
type input "[DATE]"
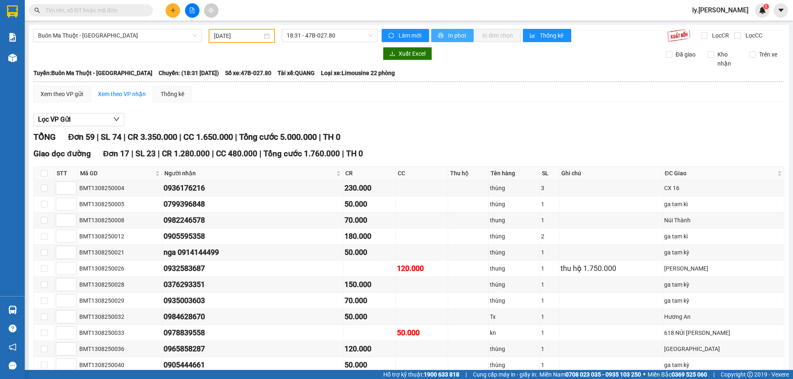
click at [450, 38] on span "In phơi" at bounding box center [457, 35] width 19 height 9
click at [451, 31] on span "In phơi" at bounding box center [457, 35] width 19 height 9
click at [144, 54] on div at bounding box center [205, 53] width 344 height 13
click at [155, 59] on div at bounding box center [205, 53] width 344 height 13
